Goal: Find specific fact: Find specific fact

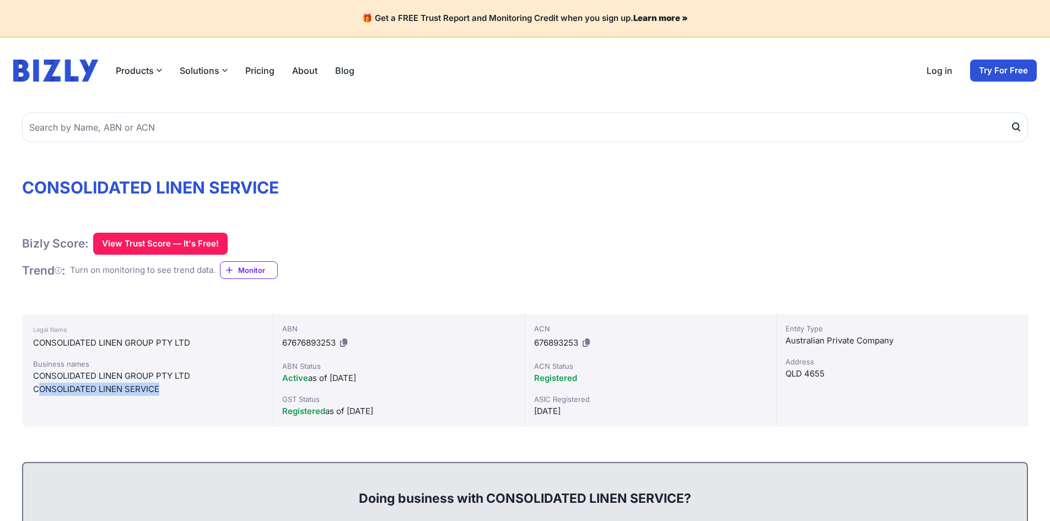
drag, startPoint x: 174, startPoint y: 389, endPoint x: 41, endPoint y: 389, distance: 132.3
click at [41, 389] on div "CONSOLIDATED LINEN SERVICE" at bounding box center [147, 389] width 229 height 13
drag, startPoint x: 555, startPoint y: 418, endPoint x: 519, endPoint y: 418, distance: 36.4
click at [519, 418] on div "Legal Name CONSOLIDATED LINEN GROUP PTY LTD Business names CONSOLIDATED LINEN G…" at bounding box center [525, 370] width 1006 height 112
click at [563, 411] on div "[DATE]" at bounding box center [650, 411] width 233 height 13
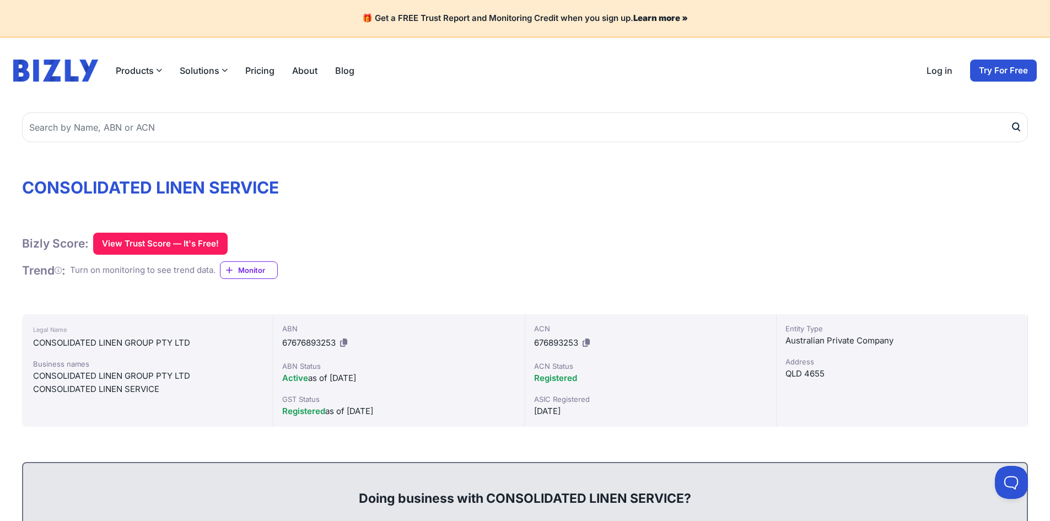
click at [573, 414] on div "[DATE]" at bounding box center [650, 411] width 233 height 13
drag, startPoint x: 833, startPoint y: 374, endPoint x: 788, endPoint y: 372, distance: 44.1
click at [788, 372] on div "QLD 4655" at bounding box center [902, 373] width 233 height 13
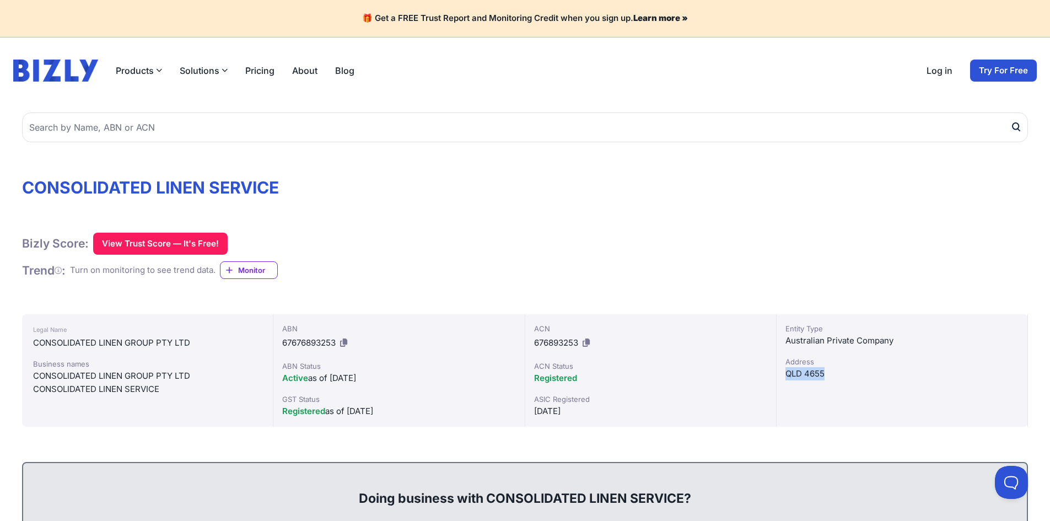
click at [350, 343] on button at bounding box center [344, 343] width 12 height 18
drag, startPoint x: 280, startPoint y: 342, endPoint x: 337, endPoint y: 342, distance: 57.9
click at [337, 342] on div "ABN 67676893253 ABN Status Active as of [DATE] GST Status Registered as of [DAT…" at bounding box center [398, 370] width 251 height 112
copy span "67676893253"
